Goal: Information Seeking & Learning: Learn about a topic

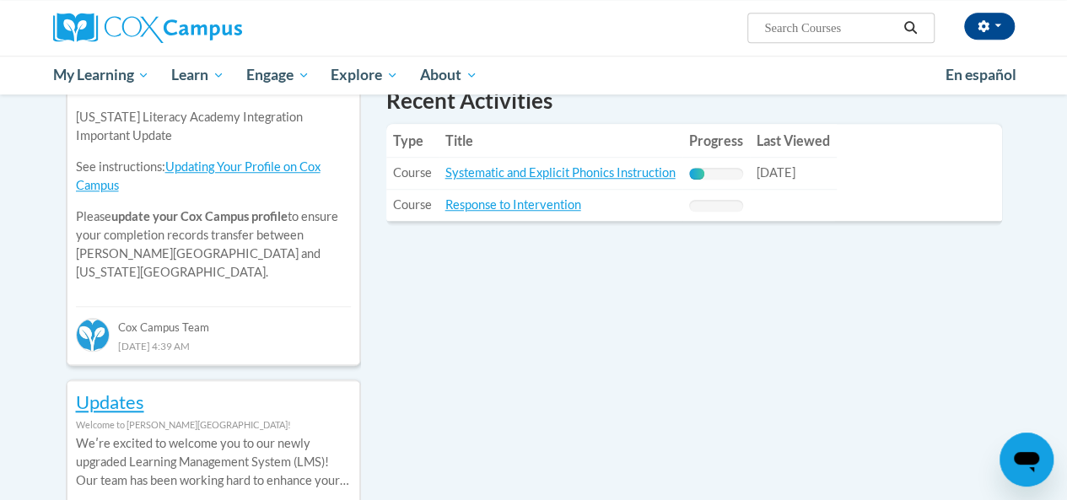
scroll to position [628, 0]
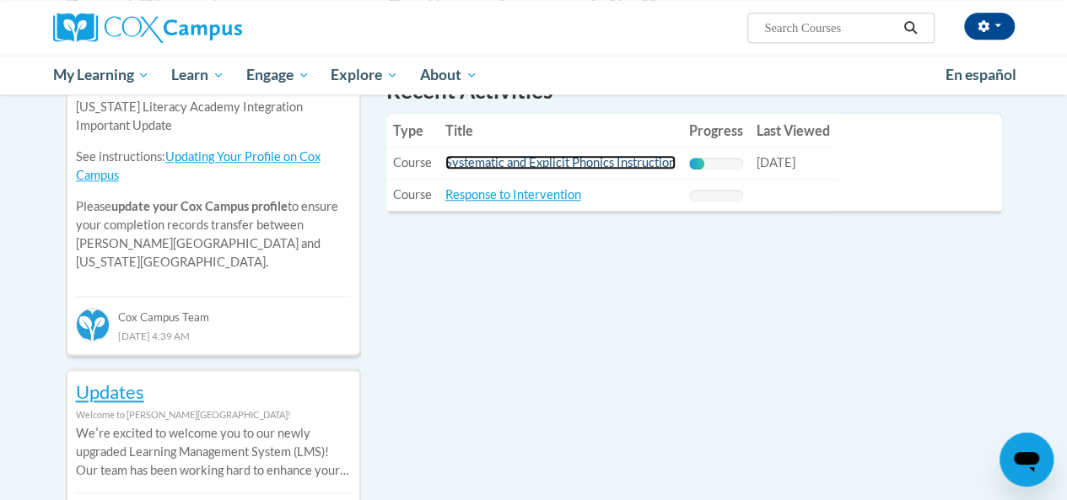
click at [511, 160] on link "Systematic and Explicit Phonics Instruction" at bounding box center [560, 162] width 230 height 14
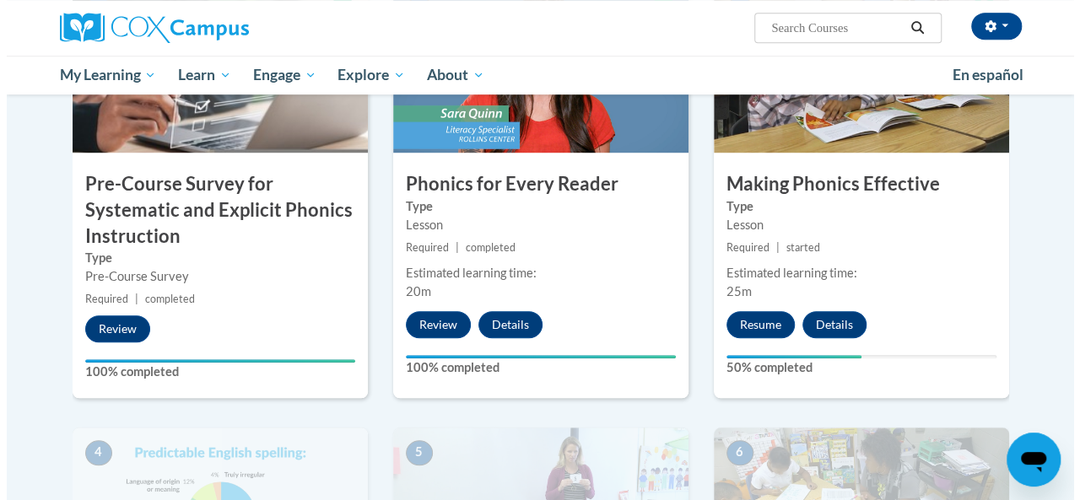
scroll to position [498, 0]
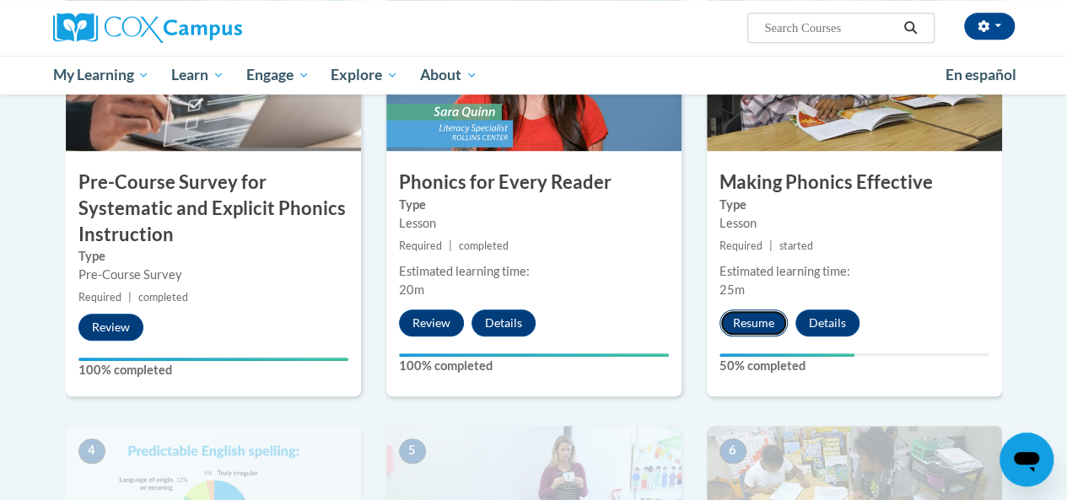
click at [763, 324] on button "Resume" at bounding box center [754, 323] width 68 height 27
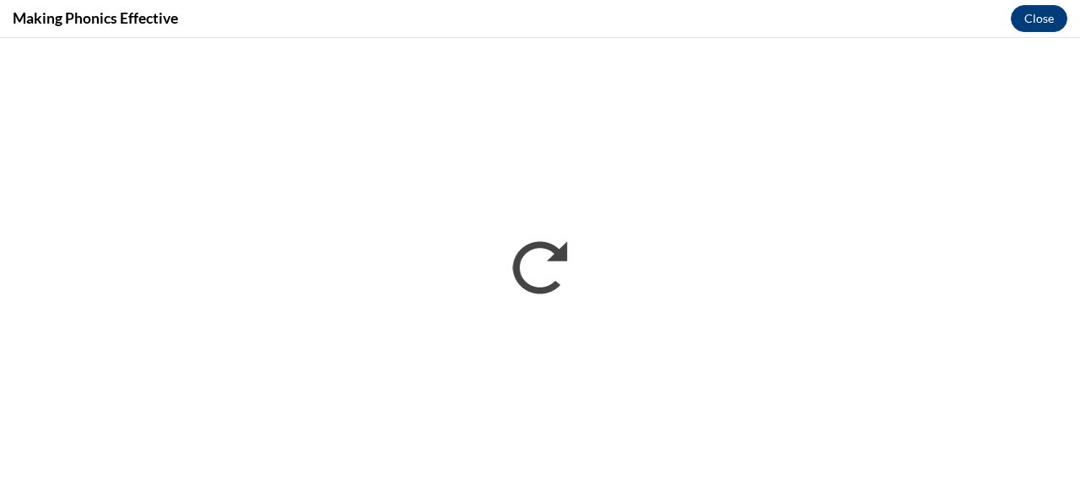
scroll to position [0, 0]
